Goal: Task Accomplishment & Management: Use online tool/utility

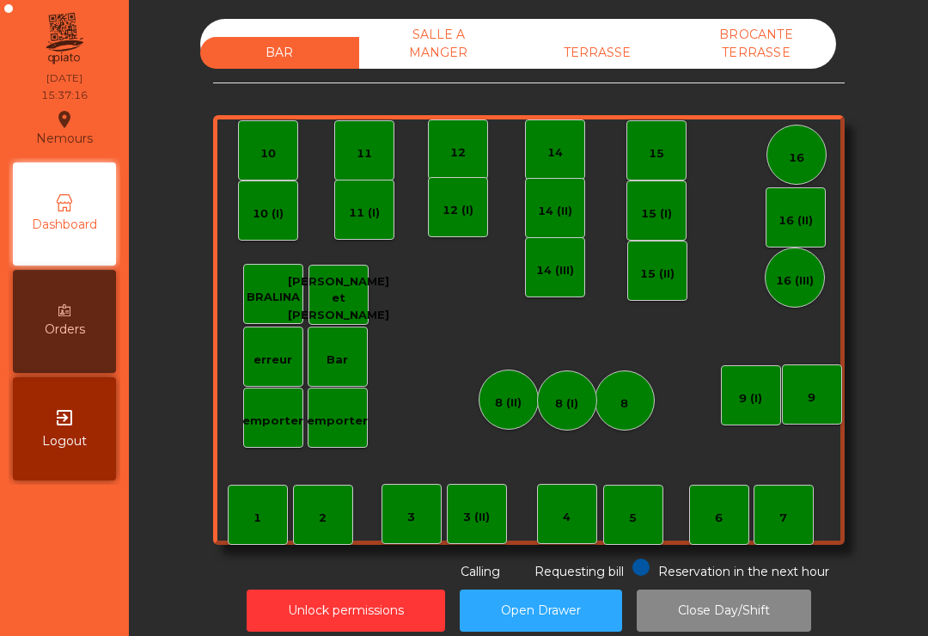
click at [591, 49] on div "TERRASSE" at bounding box center [597, 53] width 159 height 32
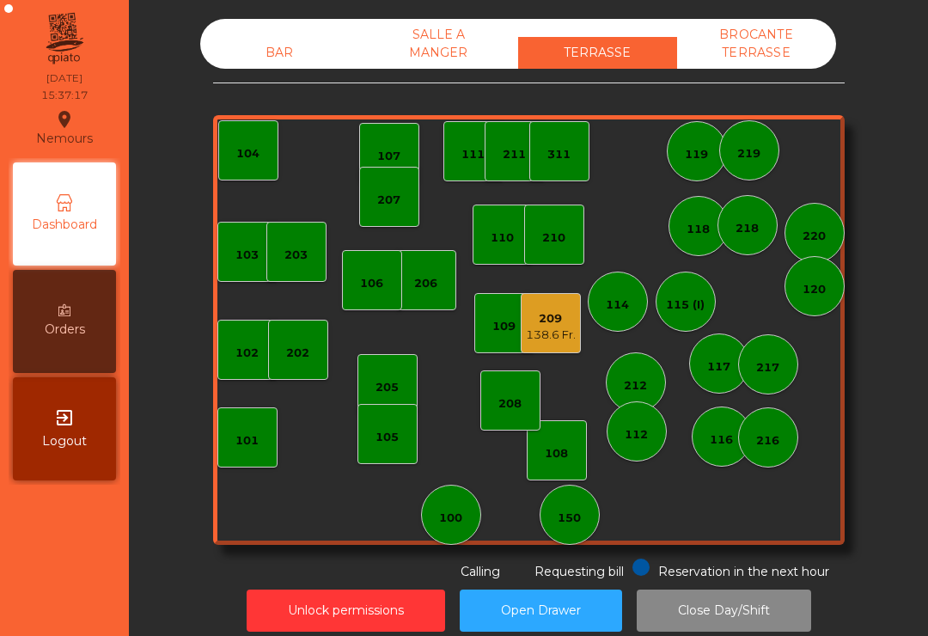
click at [573, 524] on div "150" at bounding box center [569, 518] width 23 height 17
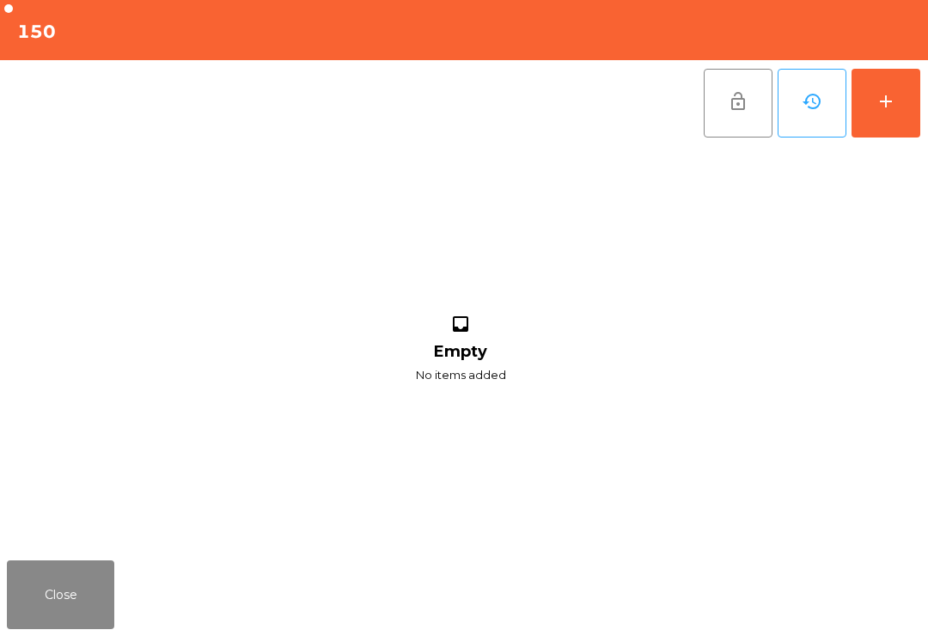
click at [873, 113] on button "add" at bounding box center [886, 103] width 69 height 69
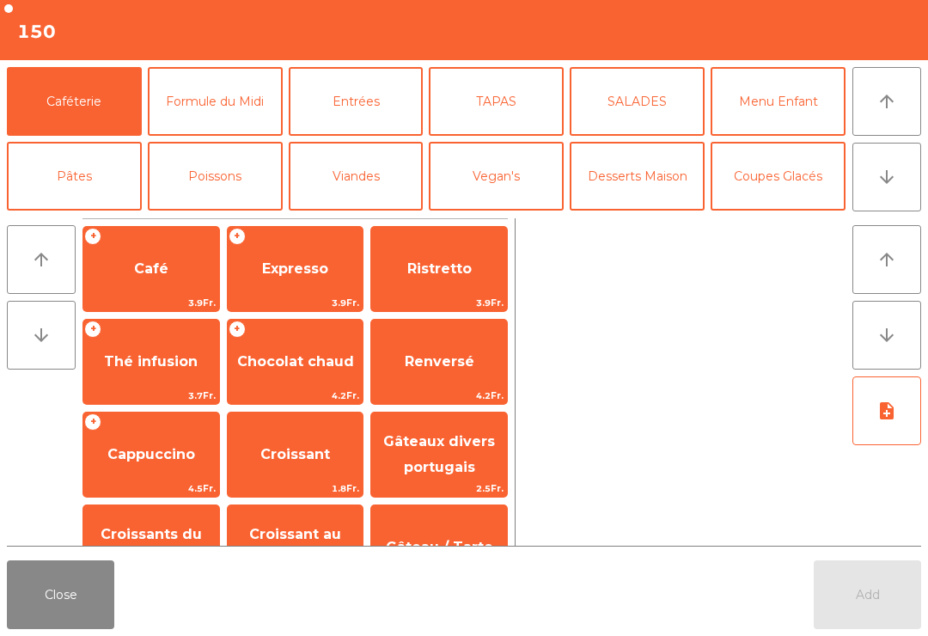
click at [918, 187] on button "arrow_downward" at bounding box center [887, 177] width 69 height 69
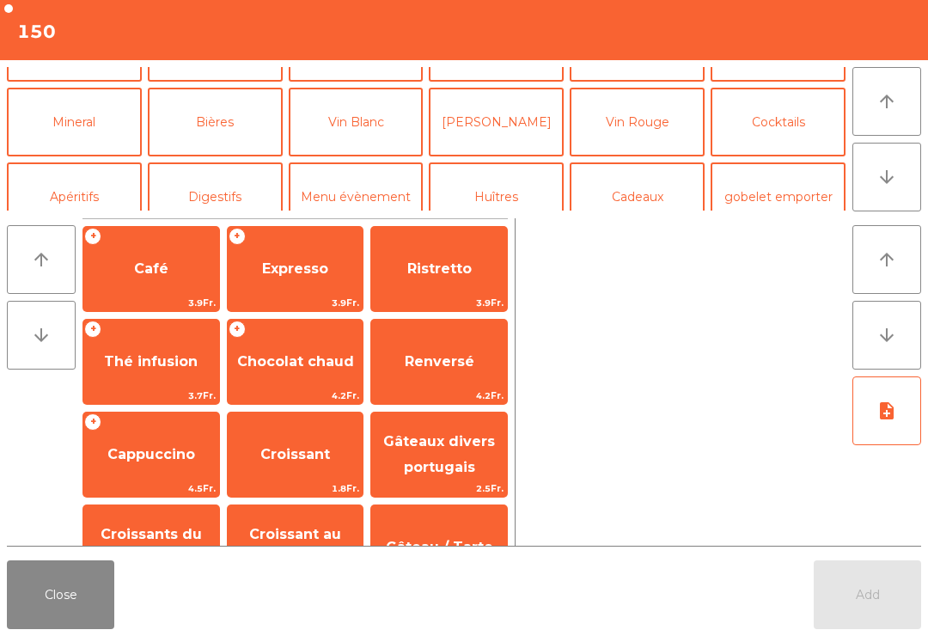
scroll to position [150, 0]
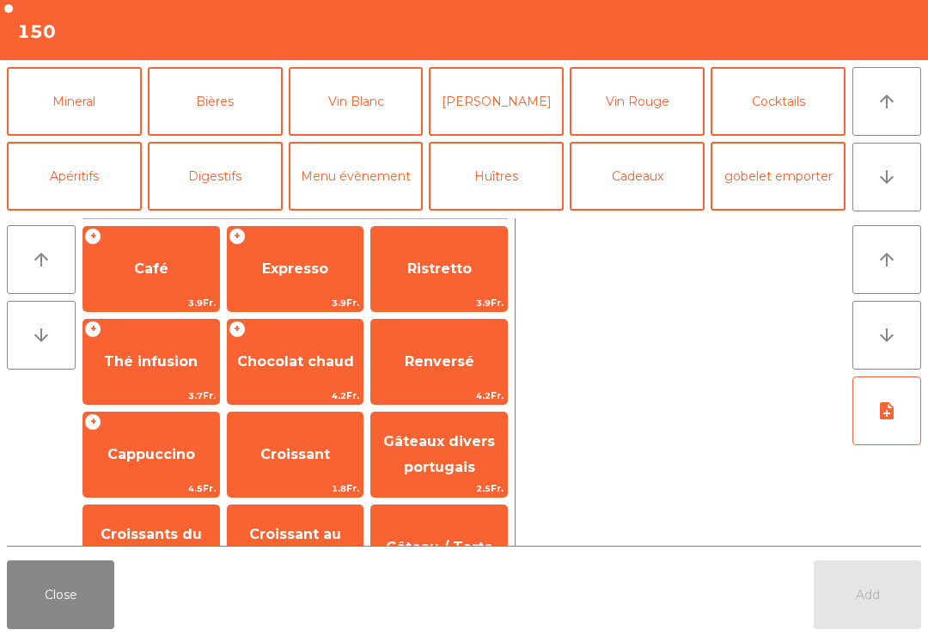
click at [492, 113] on button "[PERSON_NAME]" at bounding box center [496, 101] width 135 height 69
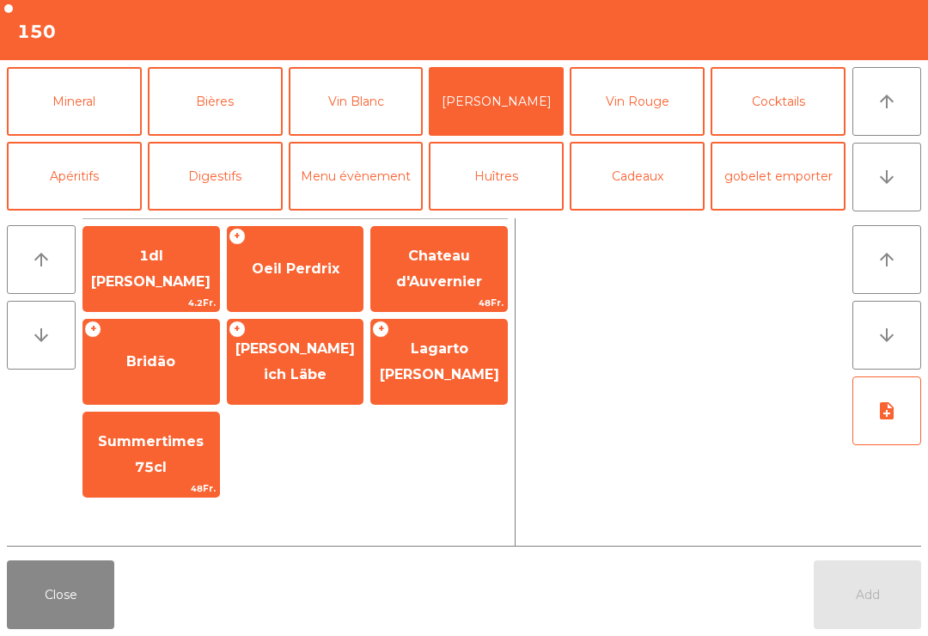
click at [665, 111] on button "Vin Rouge" at bounding box center [637, 101] width 135 height 69
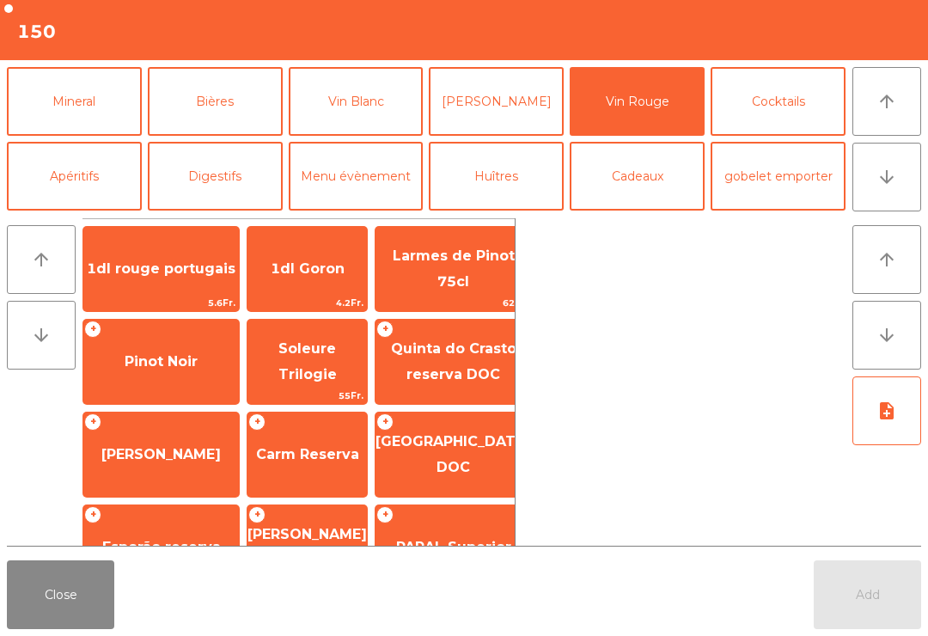
click at [389, 102] on button "Vin Blanc" at bounding box center [356, 101] width 135 height 69
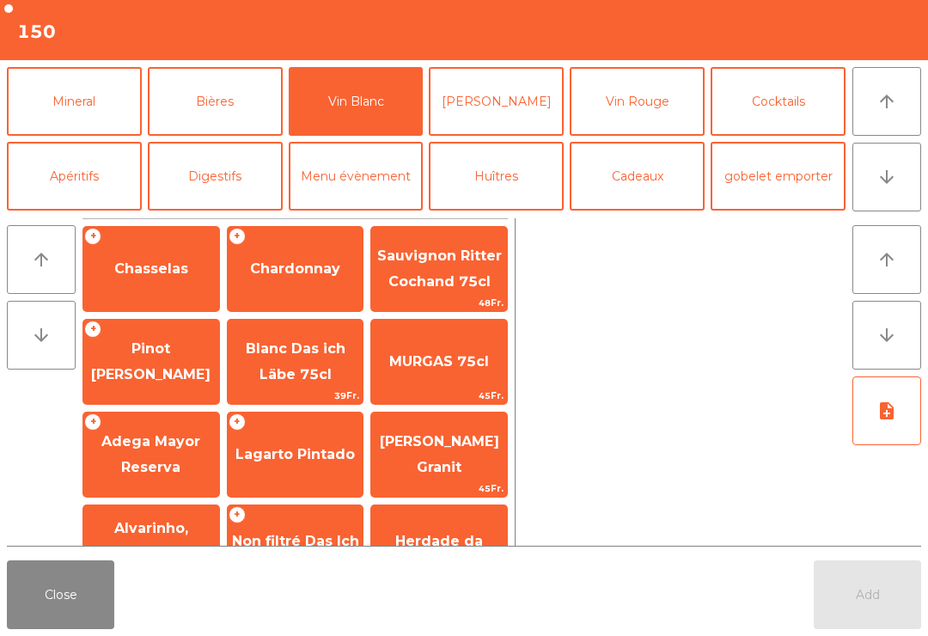
click at [149, 270] on span "Chasselas" at bounding box center [151, 268] width 74 height 16
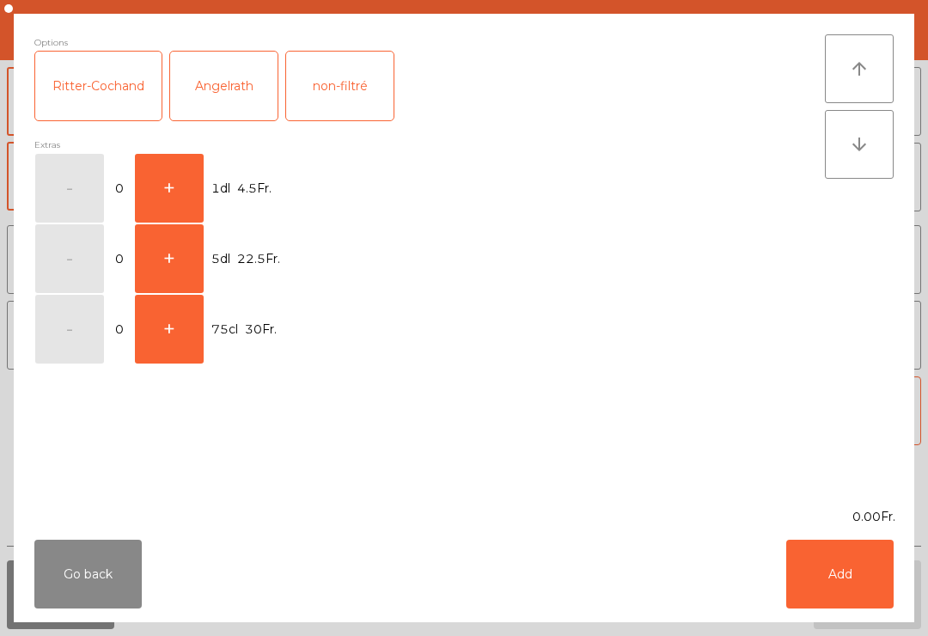
click at [180, 170] on button "+" at bounding box center [169, 188] width 69 height 69
click at [179, 169] on button "+" at bounding box center [169, 188] width 69 height 69
click at [171, 184] on button "+" at bounding box center [169, 188] width 69 height 69
click at [756, 585] on div "Go back Add" at bounding box center [464, 574] width 901 height 96
click at [841, 599] on button "Add" at bounding box center [840, 574] width 107 height 69
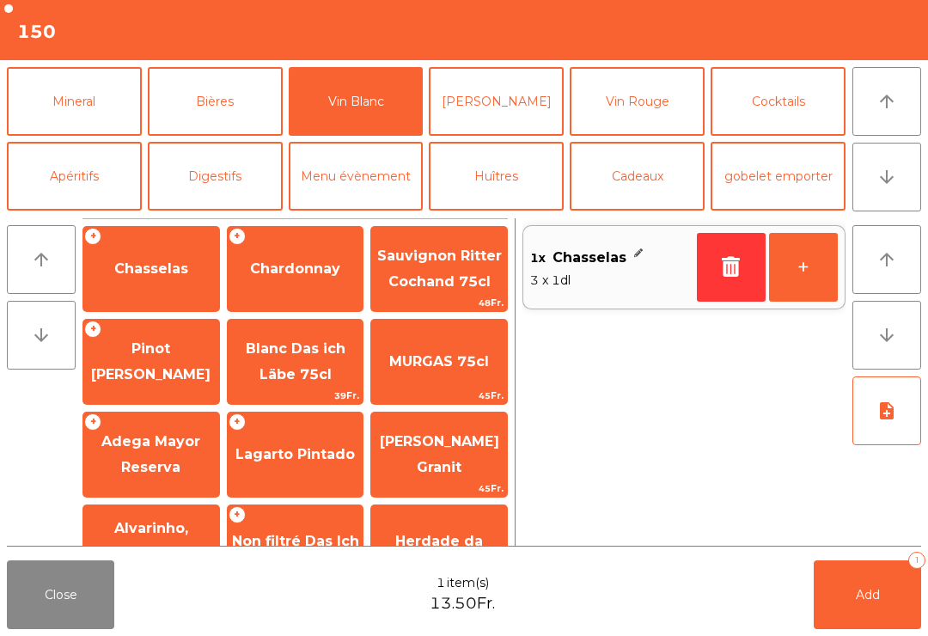
click at [847, 606] on button "Add 1" at bounding box center [867, 595] width 107 height 69
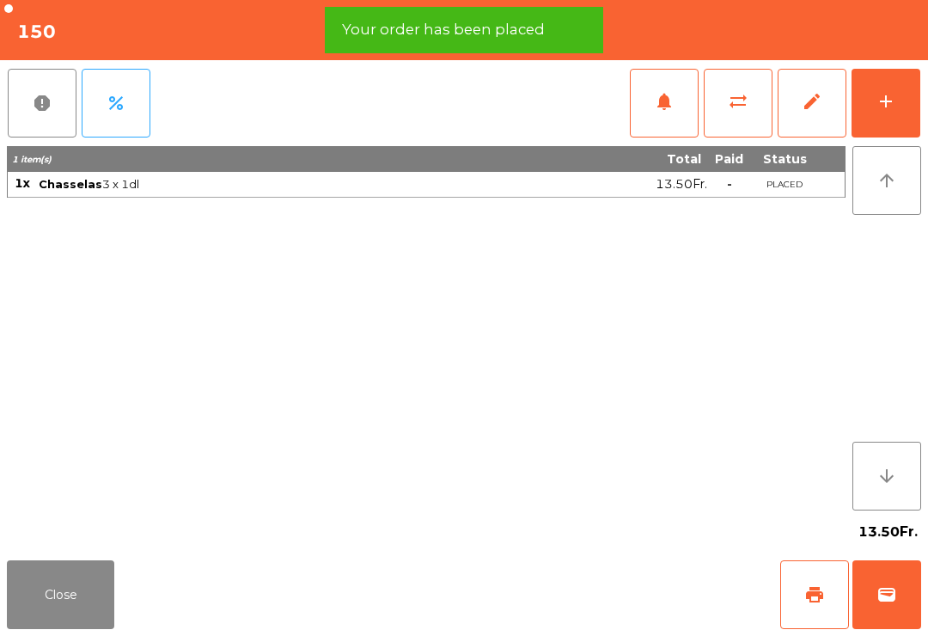
click at [837, 591] on button "print" at bounding box center [815, 595] width 69 height 69
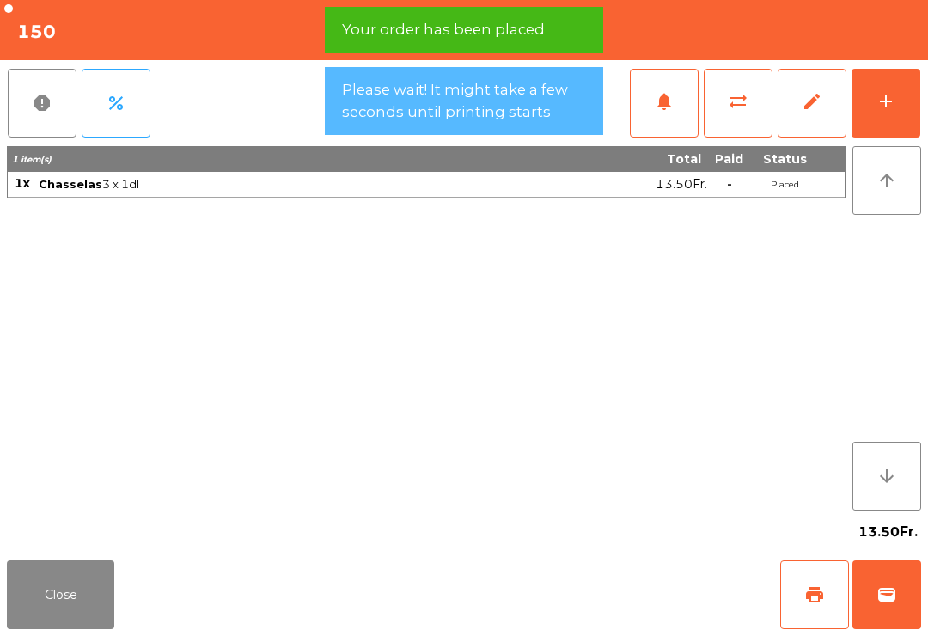
click at [885, 603] on span "wallet" at bounding box center [887, 595] width 21 height 21
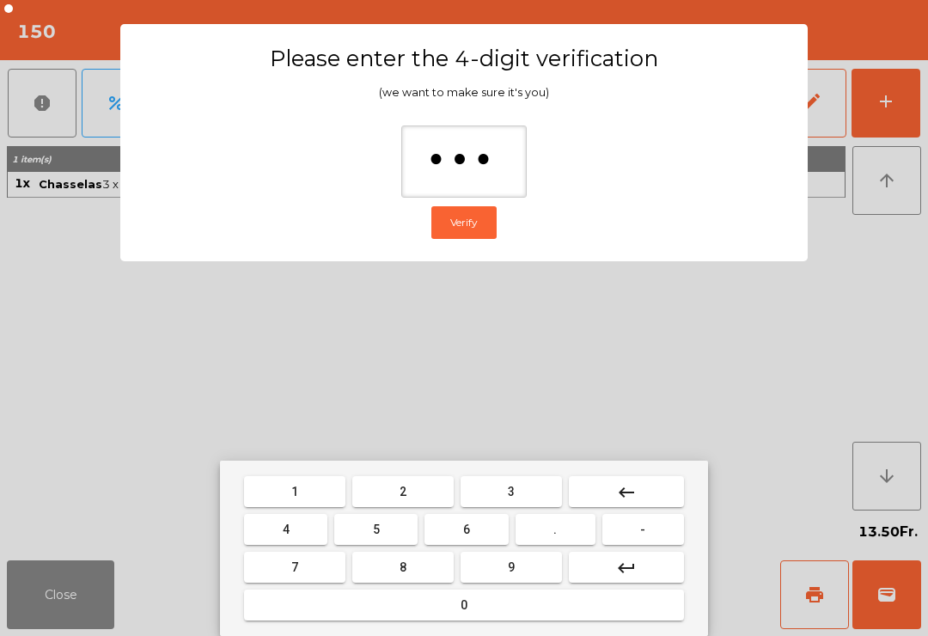
type input "****"
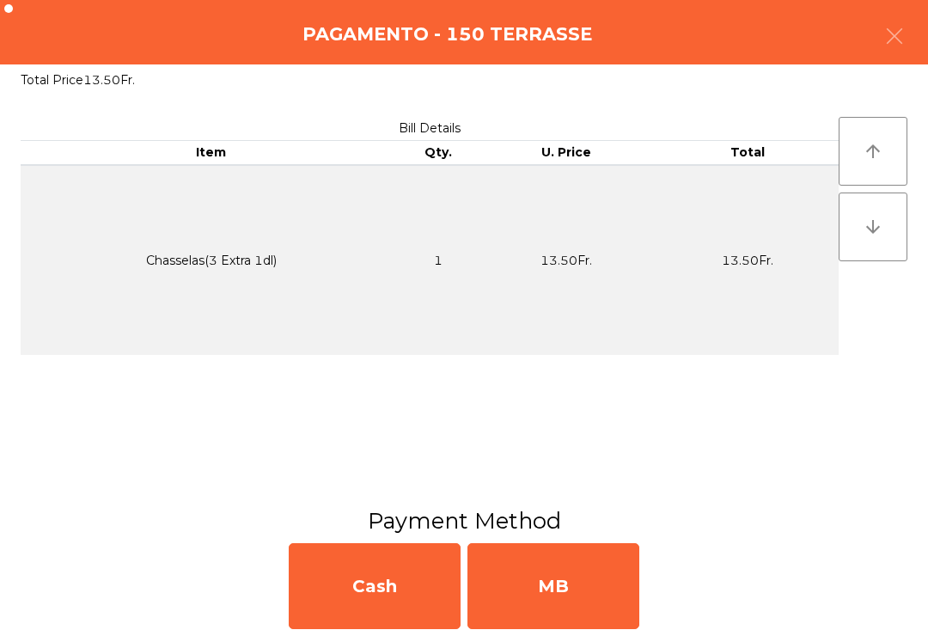
click at [587, 618] on div "MB" at bounding box center [554, 586] width 172 height 86
click at [588, 600] on div "No" at bounding box center [554, 586] width 172 height 86
click at [596, 576] on div "No" at bounding box center [554, 586] width 172 height 86
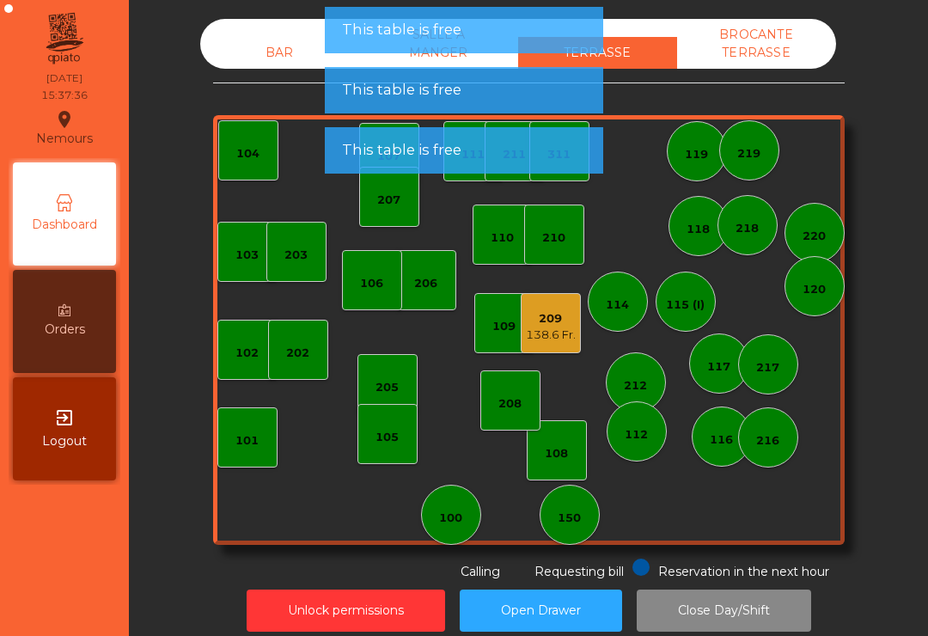
scroll to position [0, 0]
